Goal: Find specific page/section: Find specific page/section

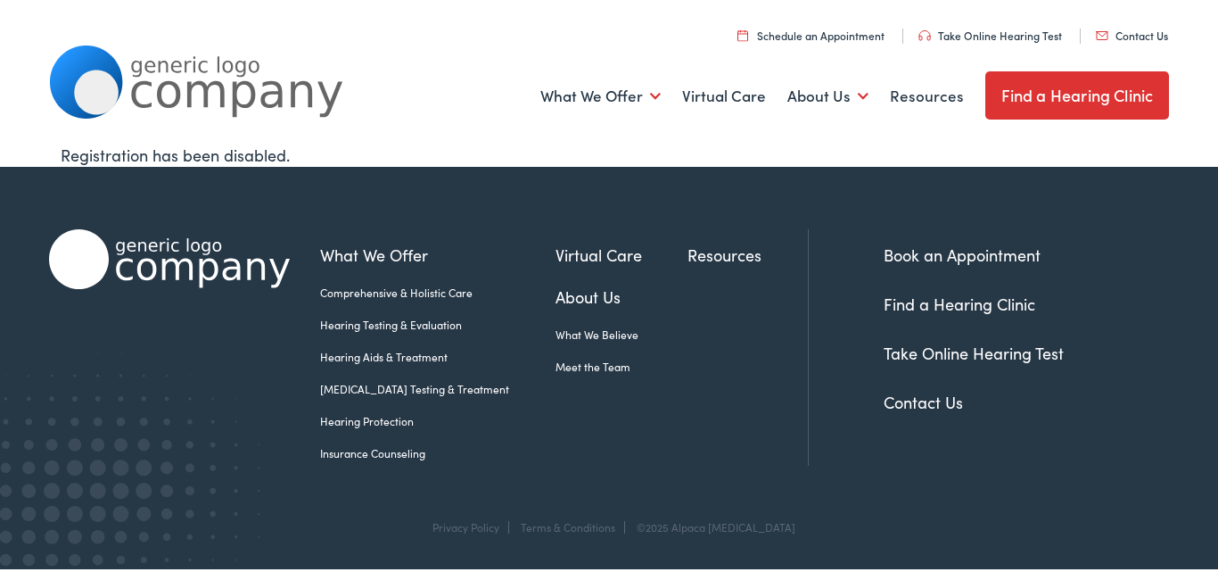
click at [1096, 28] on link "Contact Us" at bounding box center [1132, 35] width 72 height 15
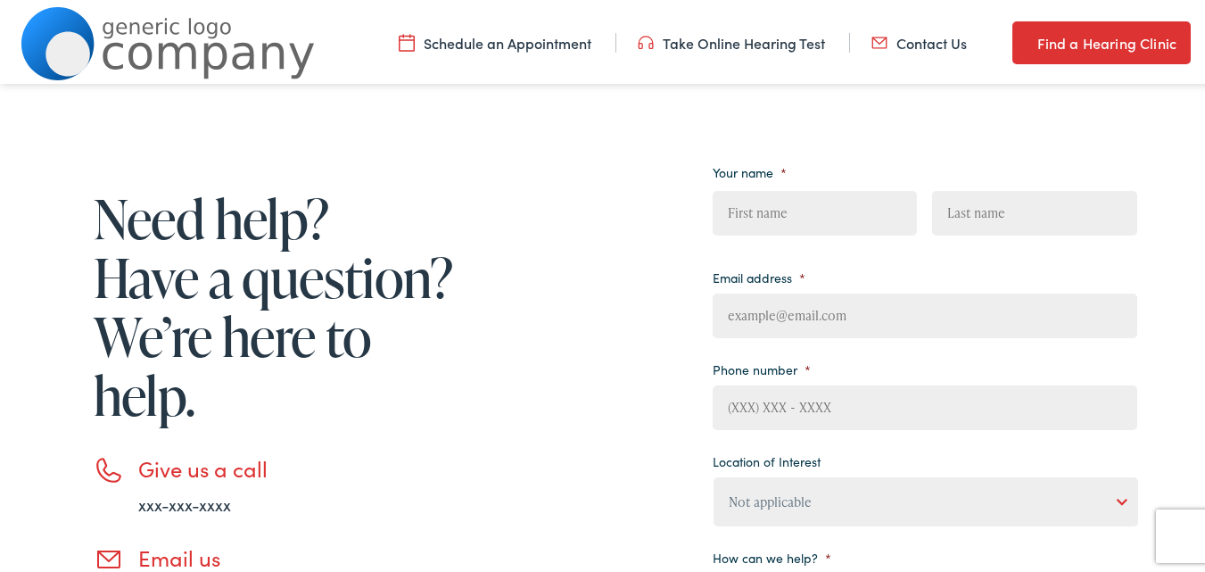
scroll to position [475, 0]
